Goal: Task Accomplishment & Management: Complete application form

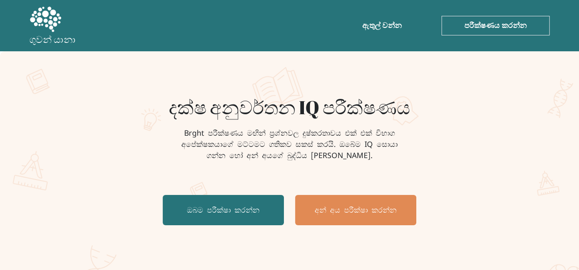
click at [438, 111] on h1 "දක්ෂ අනුවර්තන IQ පරීක්ෂණය" at bounding box center [289, 107] width 455 height 22
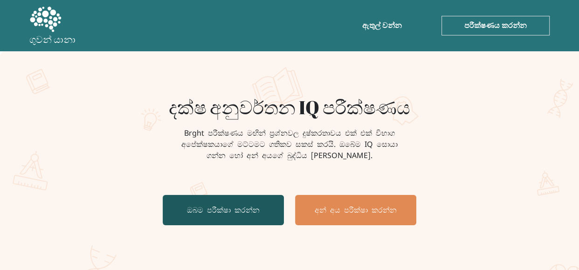
click at [237, 204] on link "ඔබම පරීක්ෂා කරන්න" at bounding box center [223, 210] width 121 height 30
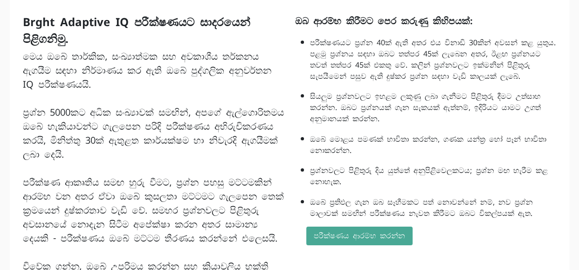
scroll to position [84, 0]
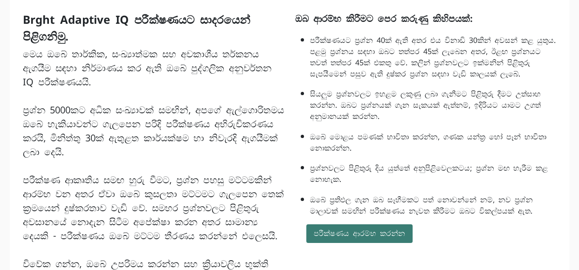
click at [342, 238] on font "පරීක්ෂණය ආරම්භ කරන්න" at bounding box center [359, 234] width 91 height 10
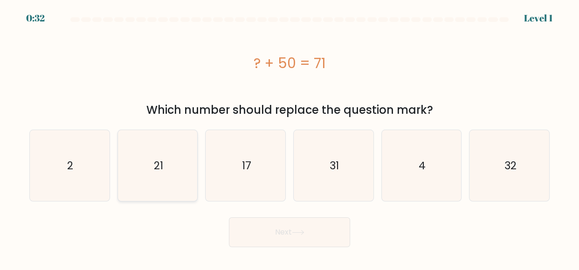
click at [160, 134] on icon "21" at bounding box center [157, 165] width 71 height 71
click at [290, 135] on input "b. 21" at bounding box center [290, 136] width 0 height 2
radio input "true"
click at [256, 220] on button "Next" at bounding box center [289, 232] width 121 height 30
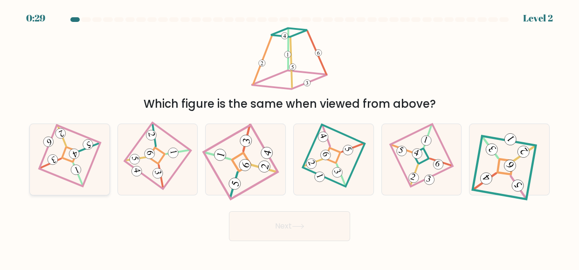
click at [72, 142] on icon at bounding box center [69, 159] width 49 height 57
click at [290, 138] on input "a." at bounding box center [290, 136] width 0 height 2
radio input "true"
click at [268, 218] on button "Next" at bounding box center [289, 226] width 121 height 30
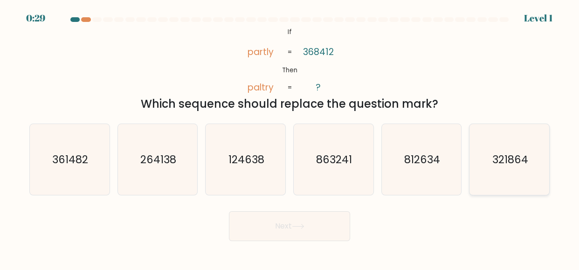
click at [538, 159] on icon "321864" at bounding box center [509, 159] width 71 height 71
click at [290, 138] on input "f. 321864" at bounding box center [290, 136] width 0 height 2
radio input "true"
click at [299, 220] on button "Next" at bounding box center [289, 226] width 121 height 30
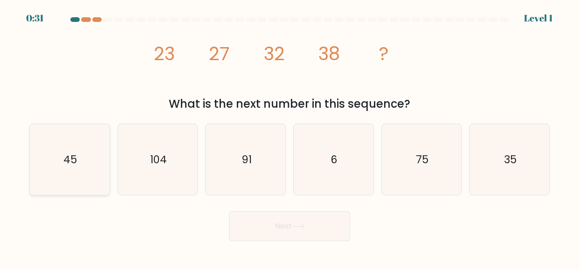
click at [96, 161] on icon "45" at bounding box center [69, 159] width 71 height 71
click at [290, 138] on input "a. 45" at bounding box center [290, 136] width 0 height 2
radio input "true"
click at [333, 237] on button "Next" at bounding box center [289, 226] width 121 height 30
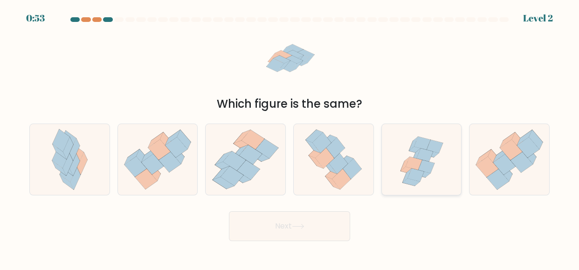
click at [438, 144] on icon at bounding box center [435, 146] width 16 height 13
click at [290, 138] on input "e." at bounding box center [290, 136] width 0 height 2
radio input "true"
click at [302, 219] on button "Next" at bounding box center [289, 226] width 121 height 30
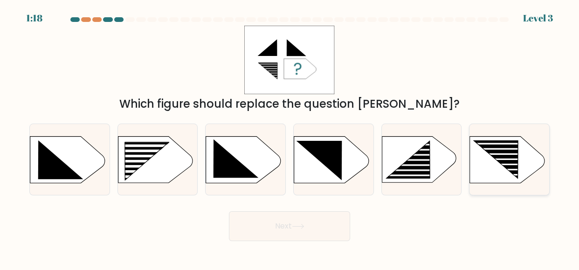
click at [488, 145] on rect at bounding box center [502, 144] width 63 height 2
click at [290, 138] on input "f." at bounding box center [290, 136] width 0 height 2
radio input "true"
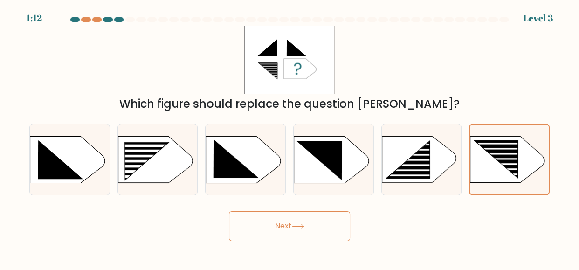
click at [316, 224] on button "Next" at bounding box center [289, 226] width 121 height 30
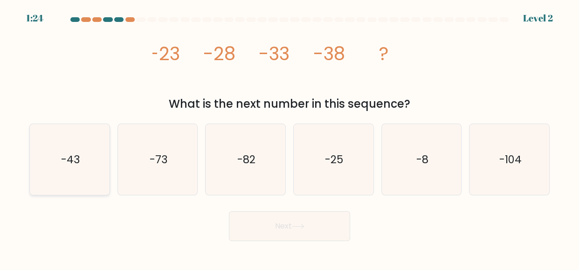
click at [88, 163] on icon "-43" at bounding box center [69, 159] width 71 height 71
click at [290, 138] on input "a. -43" at bounding box center [290, 136] width 0 height 2
radio input "true"
click at [271, 217] on button "Next" at bounding box center [289, 226] width 121 height 30
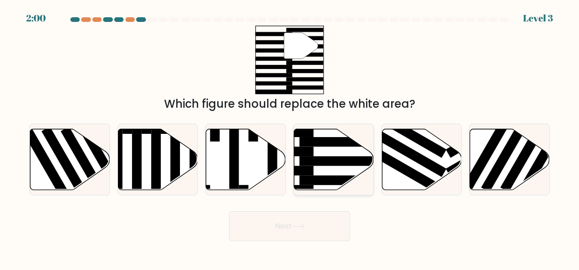
click at [337, 160] on rect at bounding box center [342, 161] width 87 height 10
click at [290, 138] on input "d." at bounding box center [290, 136] width 0 height 2
radio input "true"
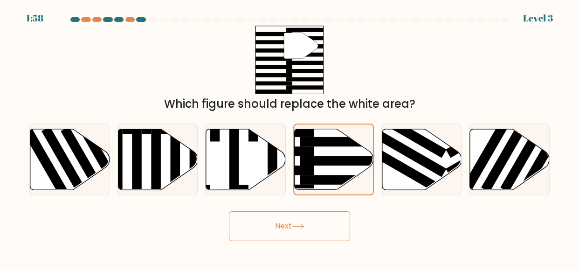
click at [298, 229] on button "Next" at bounding box center [289, 226] width 121 height 30
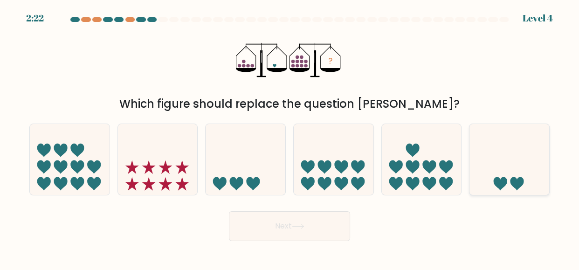
click at [504, 182] on icon at bounding box center [501, 184] width 14 height 14
click at [290, 138] on input "f." at bounding box center [290, 136] width 0 height 2
radio input "true"
click at [286, 230] on button "Next" at bounding box center [289, 226] width 121 height 30
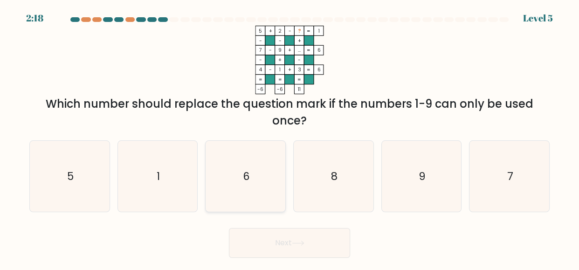
click at [262, 184] on icon "6" at bounding box center [245, 176] width 71 height 71
click at [290, 138] on input "c. 6" at bounding box center [290, 136] width 0 height 2
radio input "true"
click at [290, 249] on button "Next" at bounding box center [289, 243] width 121 height 30
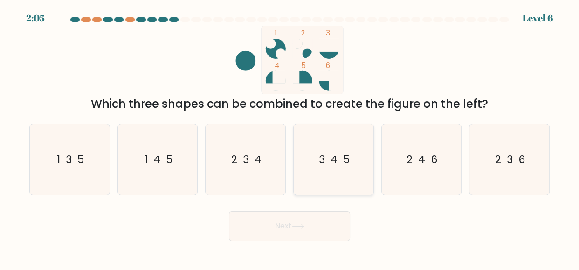
click at [295, 161] on div "3-4-5" at bounding box center [333, 160] width 81 height 72
click at [290, 138] on input "d. 3-4-5" at bounding box center [290, 136] width 0 height 2
radio input "true"
click at [285, 235] on button "Next" at bounding box center [289, 226] width 121 height 30
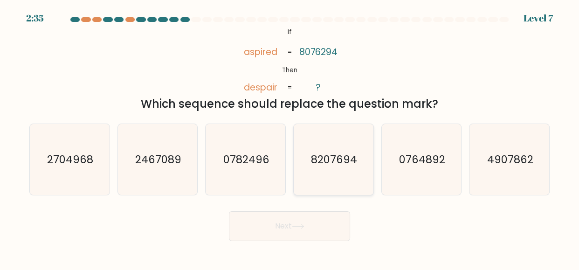
click at [337, 173] on icon "8207694" at bounding box center [333, 159] width 71 height 71
click at [290, 138] on input "d. 8207694" at bounding box center [290, 136] width 0 height 2
radio input "true"
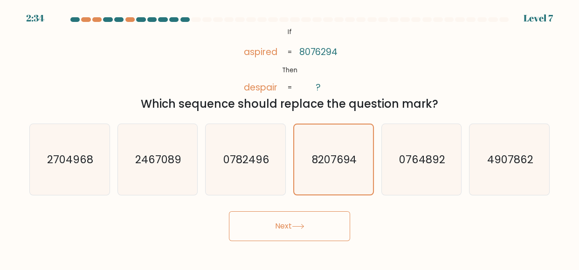
click at [310, 217] on button "Next" at bounding box center [289, 226] width 121 height 30
